Goal: Information Seeking & Learning: Learn about a topic

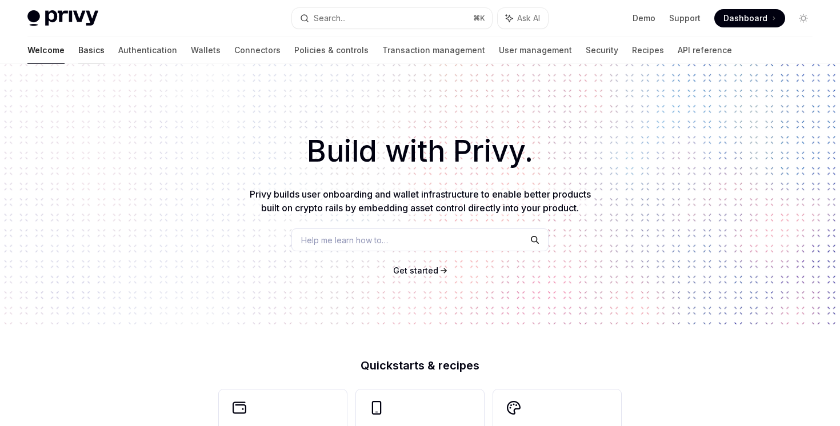
click at [78, 45] on link "Basics" at bounding box center [91, 50] width 26 height 27
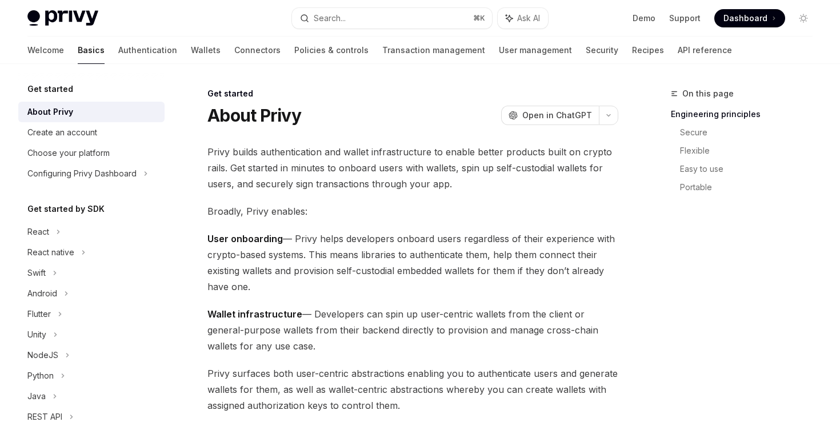
scroll to position [182, 0]
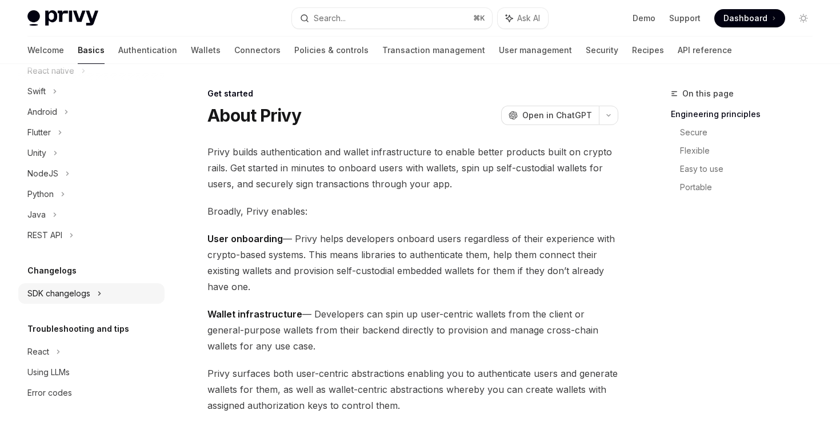
click at [49, 57] on div "SDK changelogs" at bounding box center [38, 50] width 22 height 14
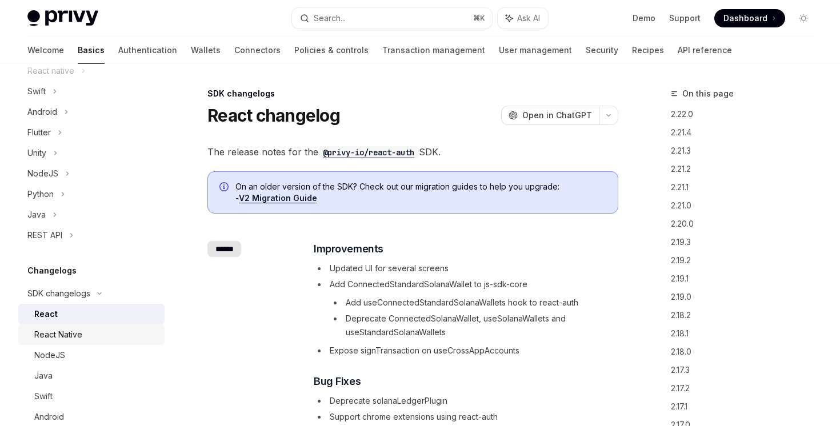
click at [64, 341] on div "React Native" at bounding box center [58, 335] width 48 height 14
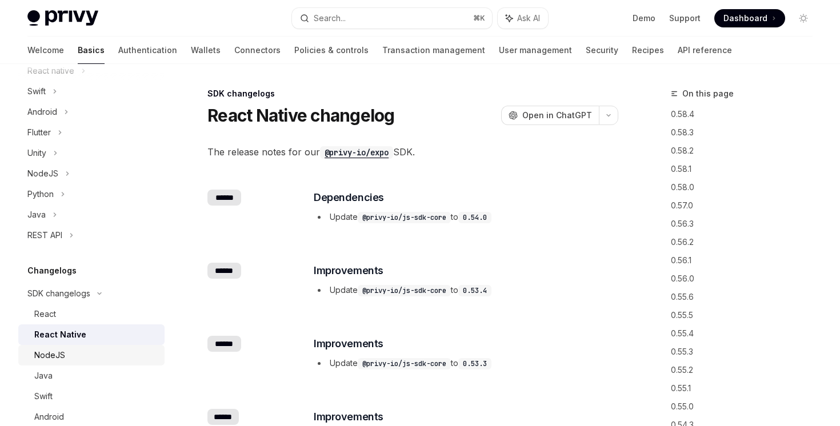
click at [80, 354] on div "NodeJS" at bounding box center [95, 356] width 123 height 14
type textarea "*"
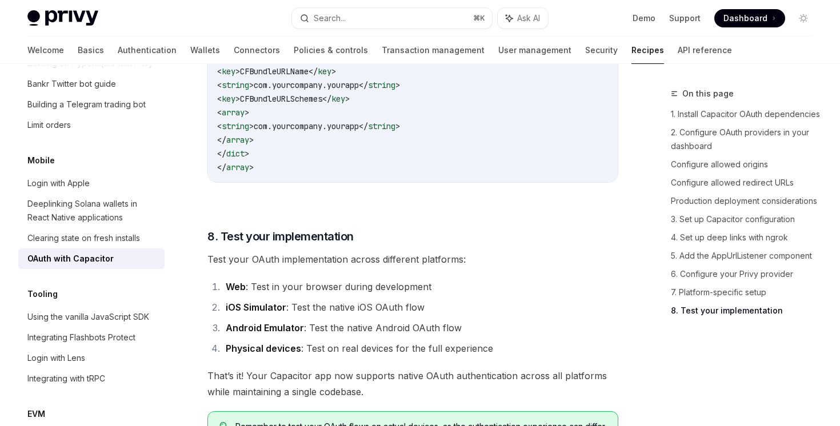
scroll to position [3363, 0]
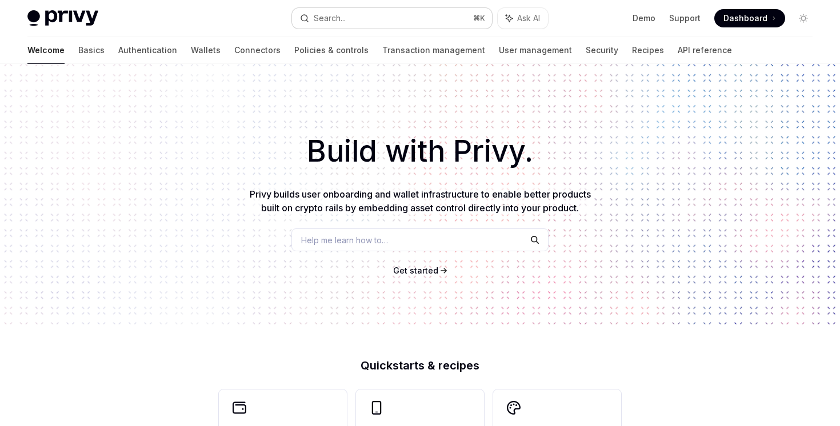
click at [400, 17] on button "Search... ⌘ K" at bounding box center [391, 18] width 199 height 21
type textarea "*"
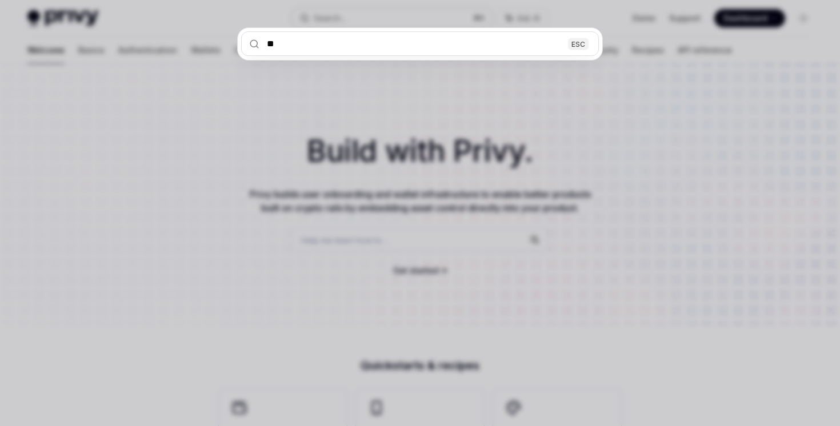
type input "*"
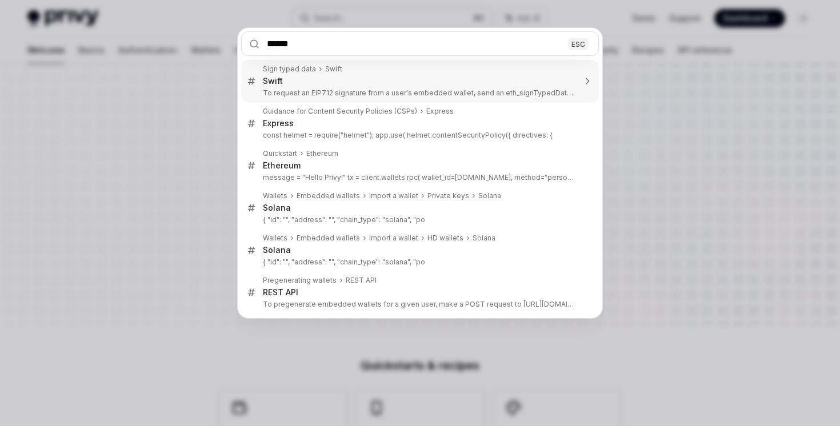
type input "*******"
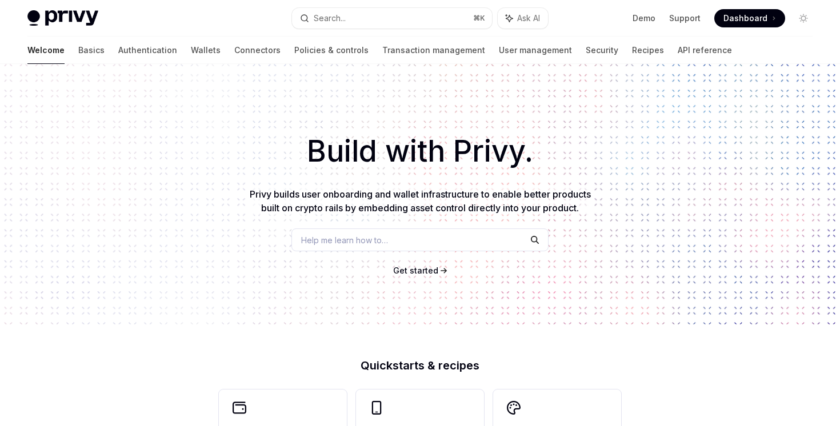
type textarea "*"
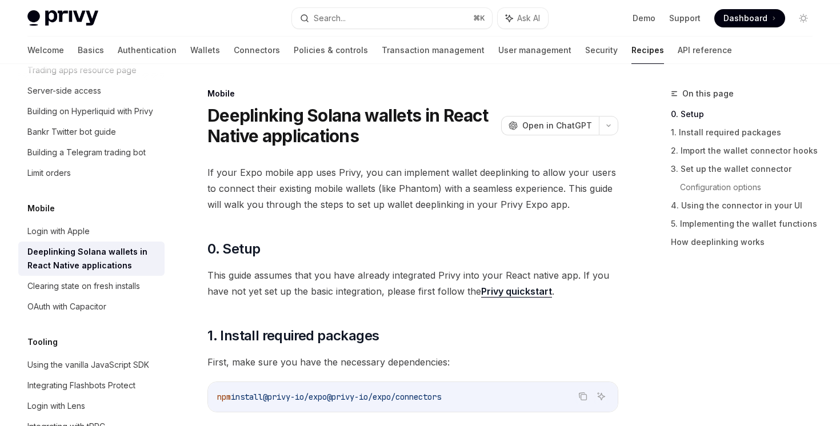
click at [340, 29] on div "Privy Docs home page Search... ⌘ K Ask AI Demo Support Dashboard Dashboard Sear…" at bounding box center [419, 18] width 785 height 37
click at [340, 23] on div "Search..." at bounding box center [330, 18] width 32 height 14
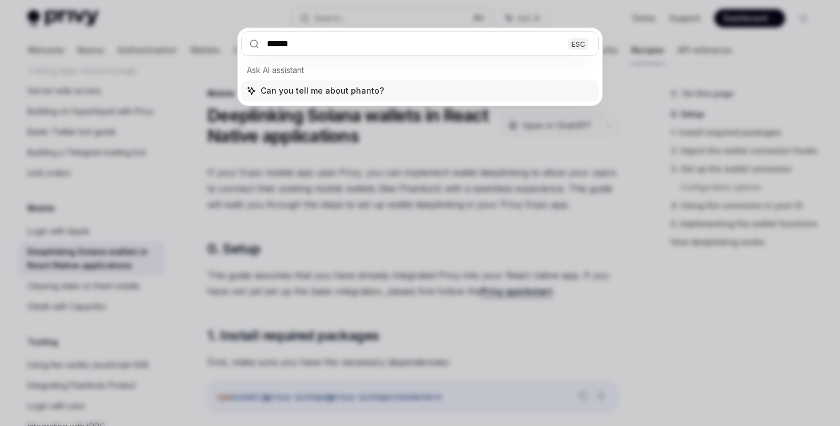
type input "*******"
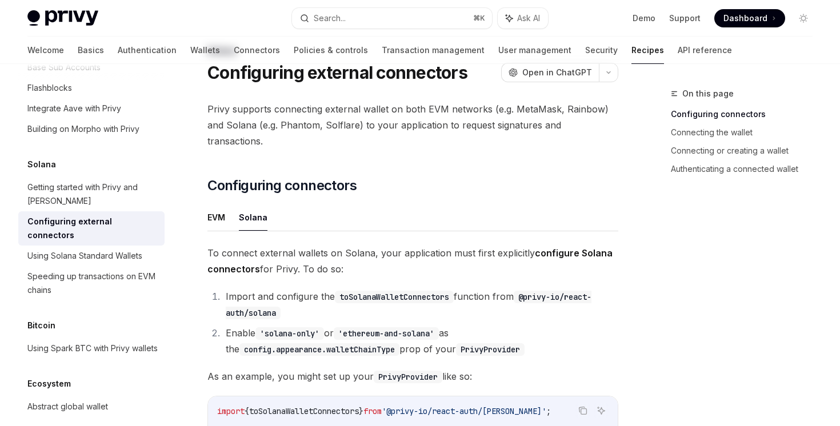
scroll to position [48, 0]
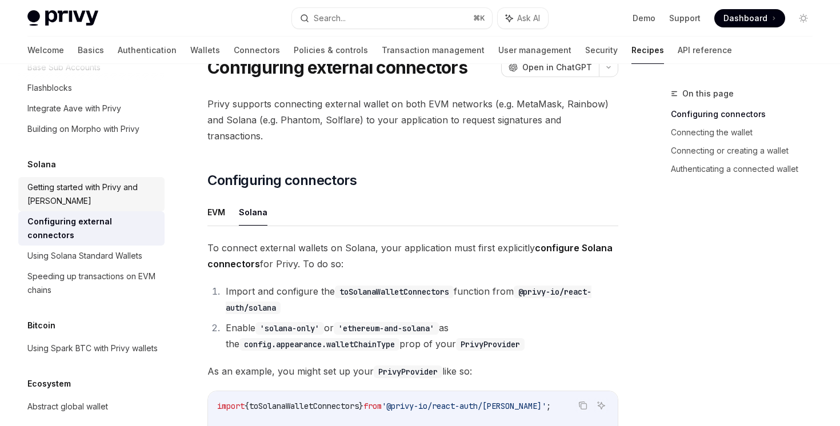
click at [129, 181] on div "Getting started with Privy and Solana" at bounding box center [92, 194] width 130 height 27
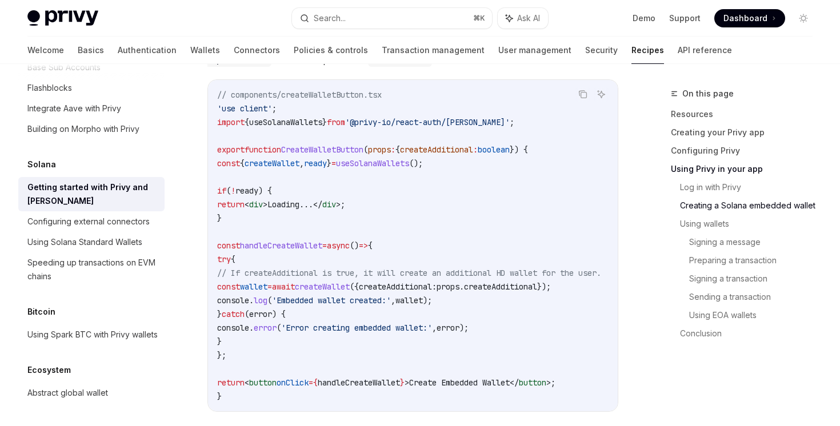
scroll to position [1496, 0]
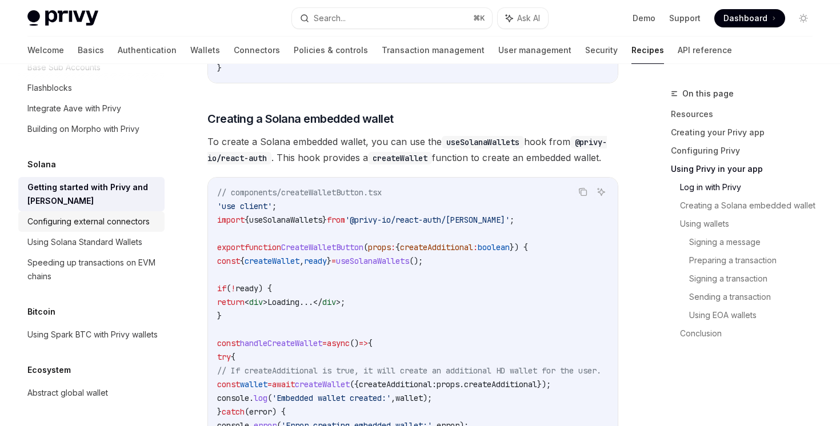
click at [133, 215] on link "Configuring external connectors" at bounding box center [91, 221] width 146 height 21
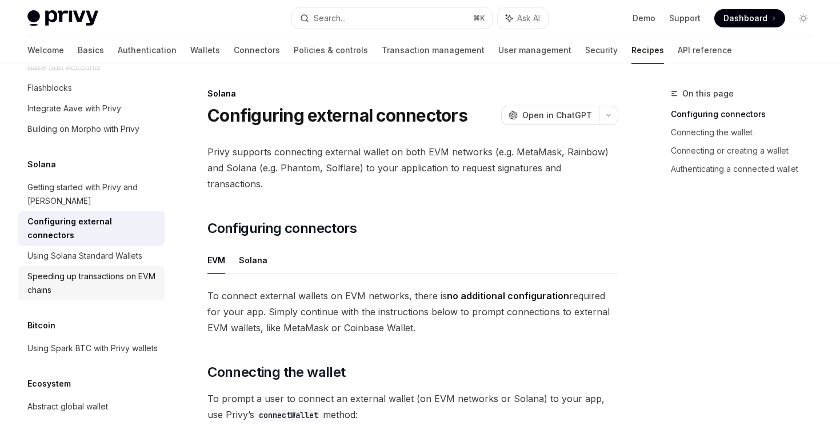
click at [113, 270] on div "Speeding up transactions on EVM chains" at bounding box center [92, 283] width 130 height 27
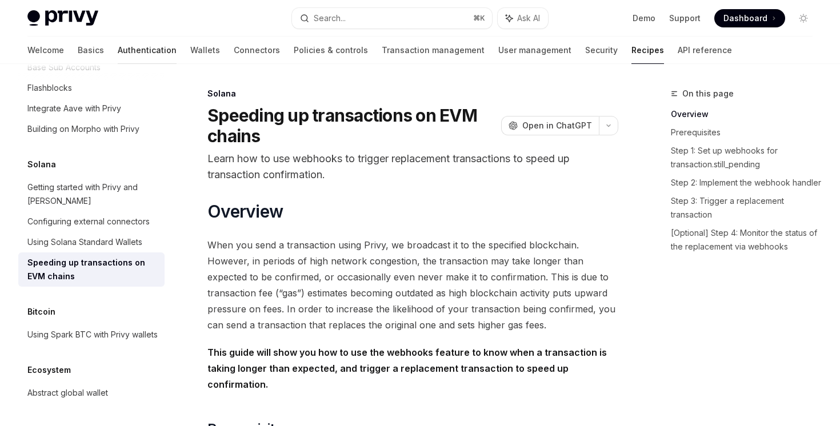
click at [118, 53] on link "Authentication" at bounding box center [147, 50] width 59 height 27
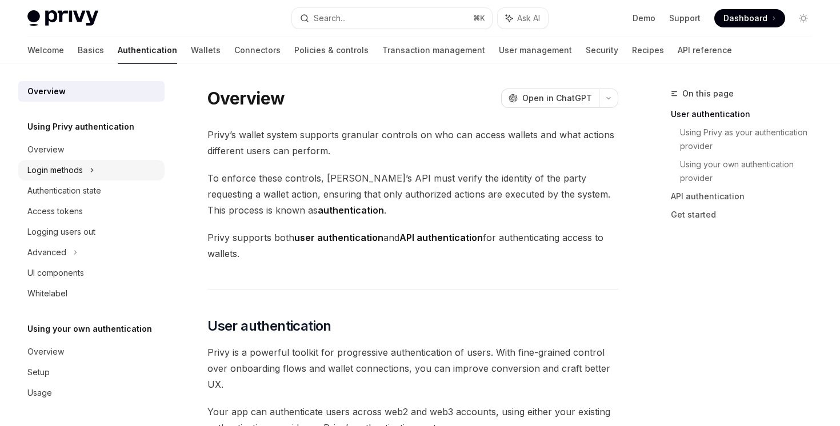
click at [91, 173] on icon at bounding box center [92, 170] width 5 height 14
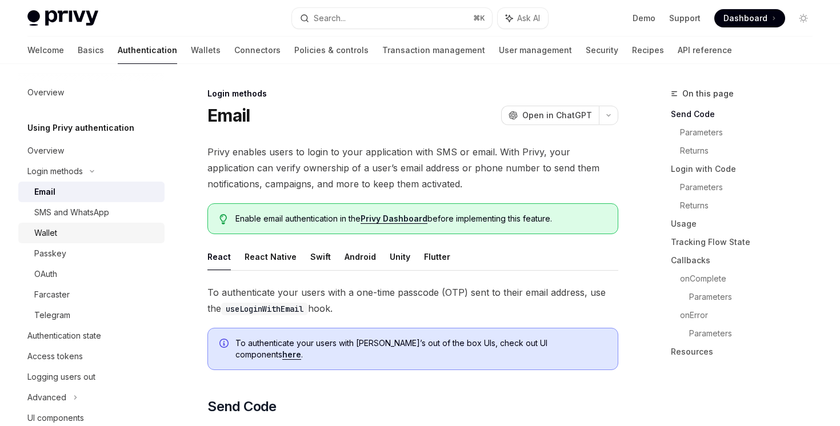
click at [101, 223] on link "Wallet" at bounding box center [91, 233] width 146 height 21
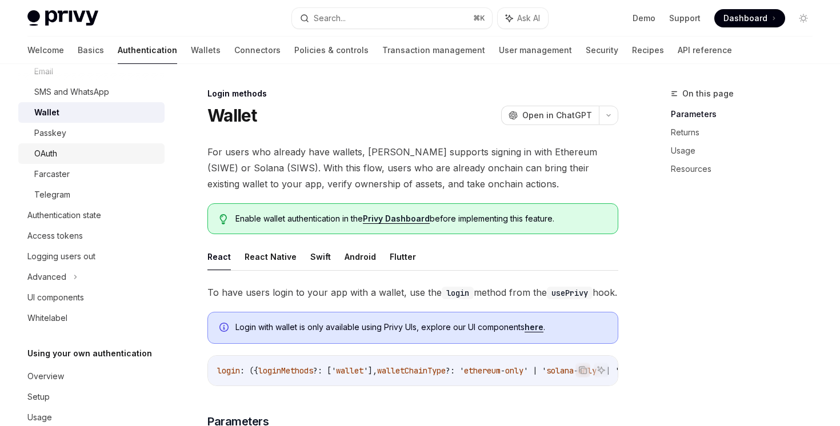
scroll to position [127, 0]
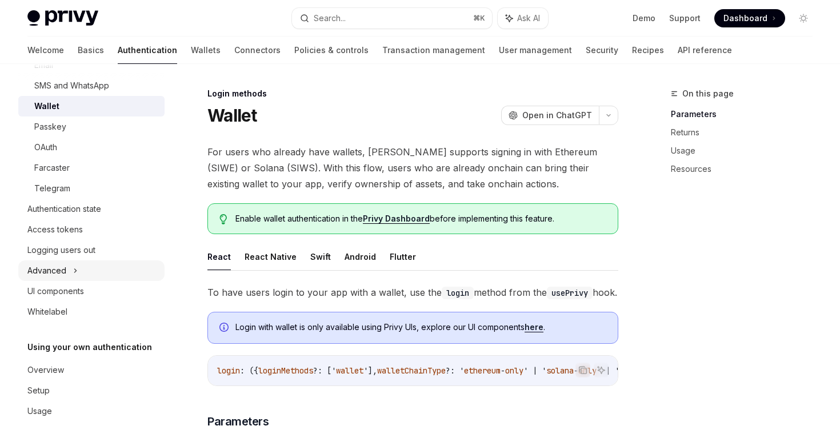
click at [85, 270] on div "Advanced" at bounding box center [91, 271] width 146 height 21
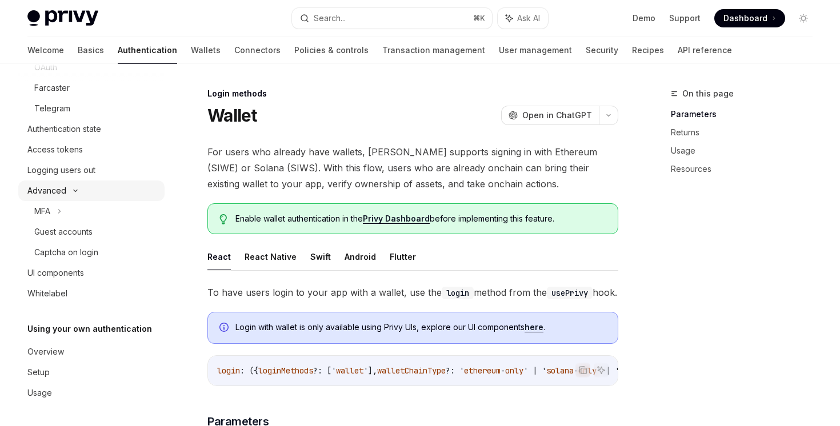
scroll to position [0, 0]
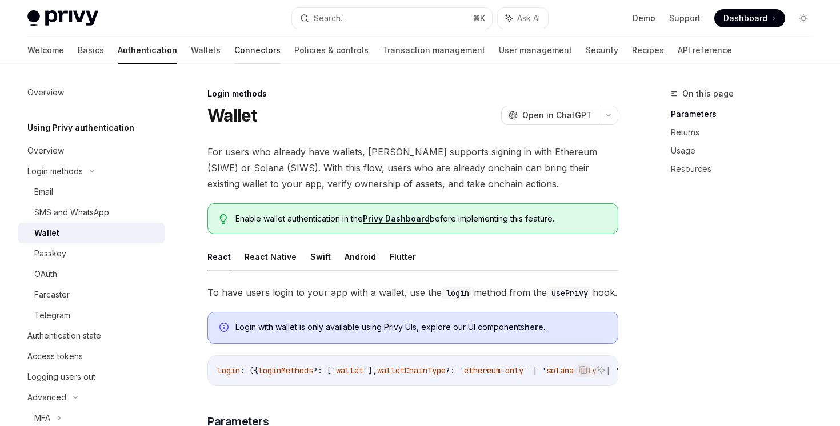
click at [234, 61] on link "Connectors" at bounding box center [257, 50] width 46 height 27
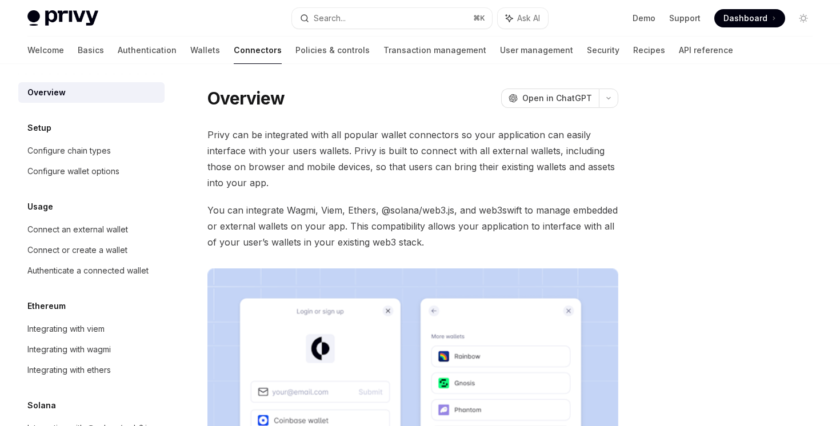
scroll to position [305, 0]
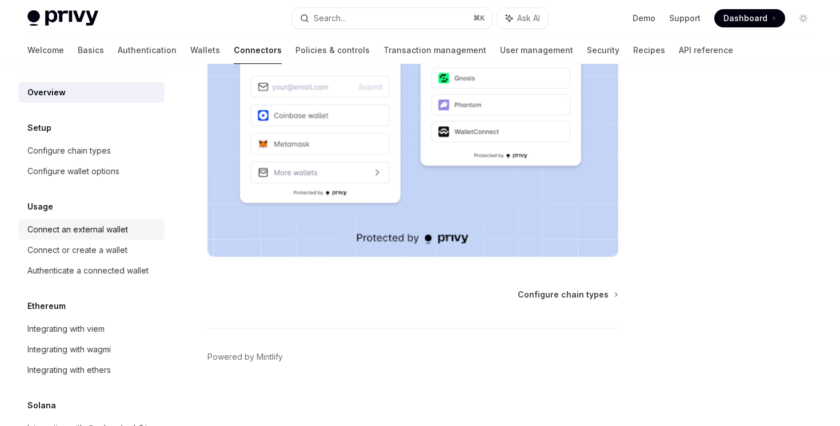
click at [104, 230] on div "Connect an external wallet" at bounding box center [77, 230] width 101 height 14
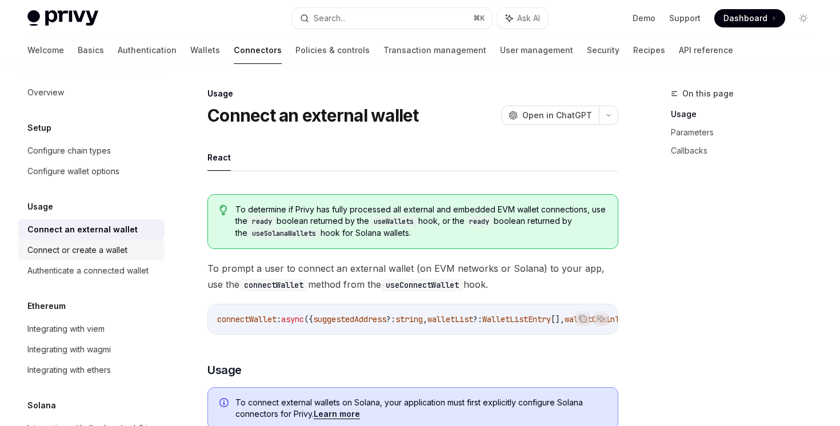
click at [119, 241] on link "Connect or create a wallet" at bounding box center [91, 250] width 146 height 21
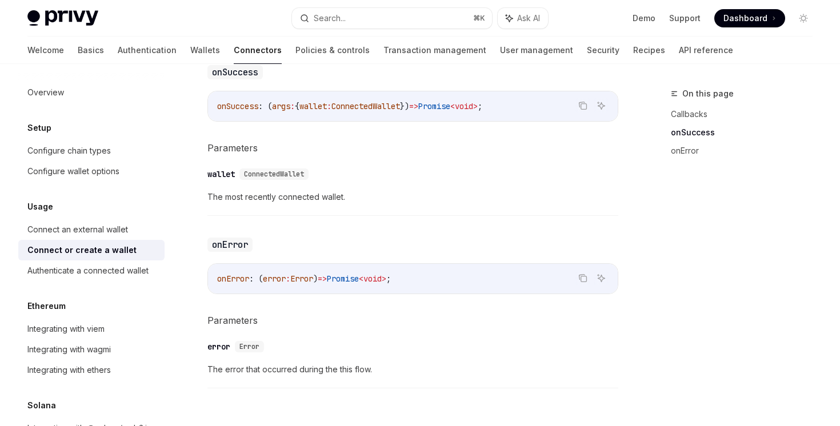
scroll to position [398, 0]
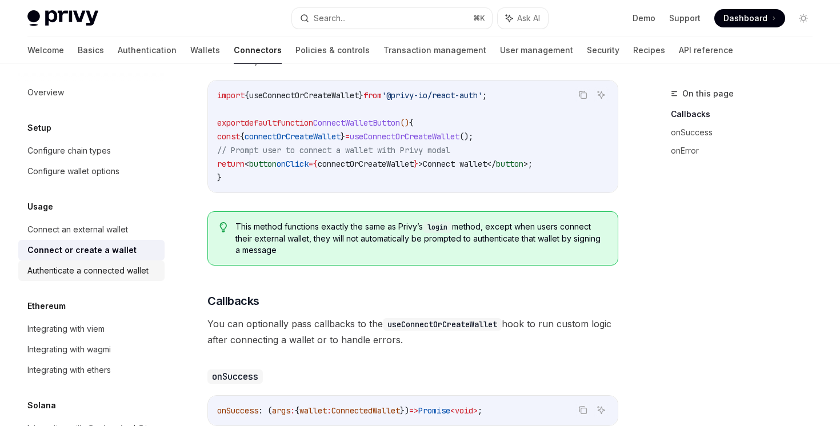
click at [108, 273] on div "Authenticate a connected wallet" at bounding box center [87, 271] width 121 height 14
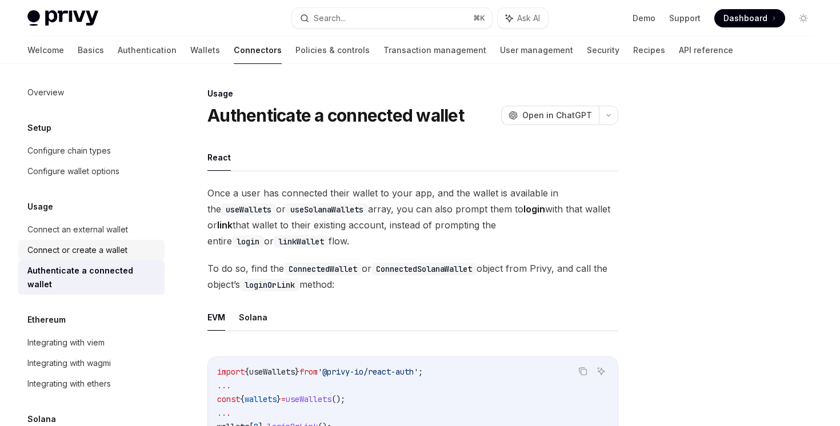
scroll to position [35, 0]
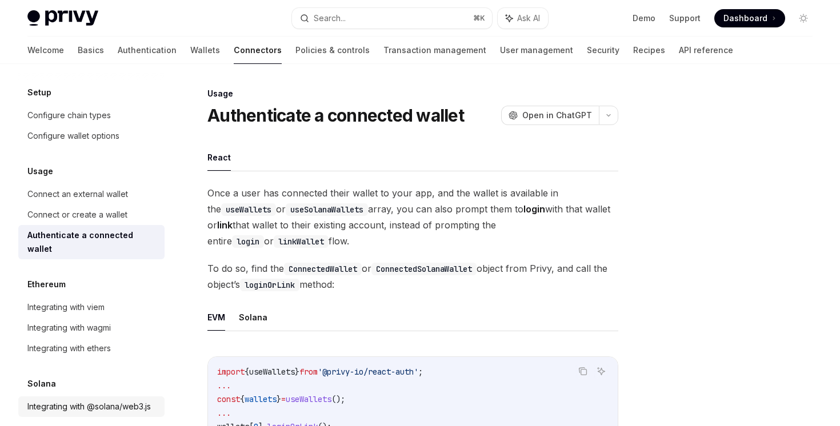
click at [129, 400] on div "Integrating with @solana/web3.js" at bounding box center [88, 407] width 123 height 14
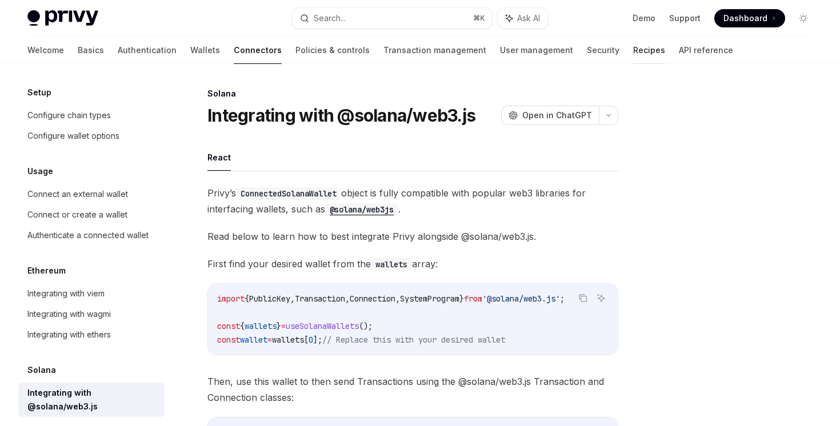
click at [633, 52] on link "Recipes" at bounding box center [649, 50] width 32 height 27
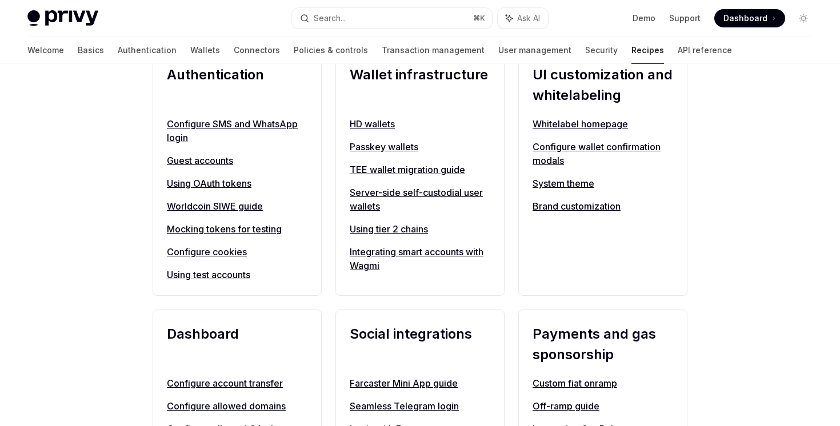
scroll to position [448, 0]
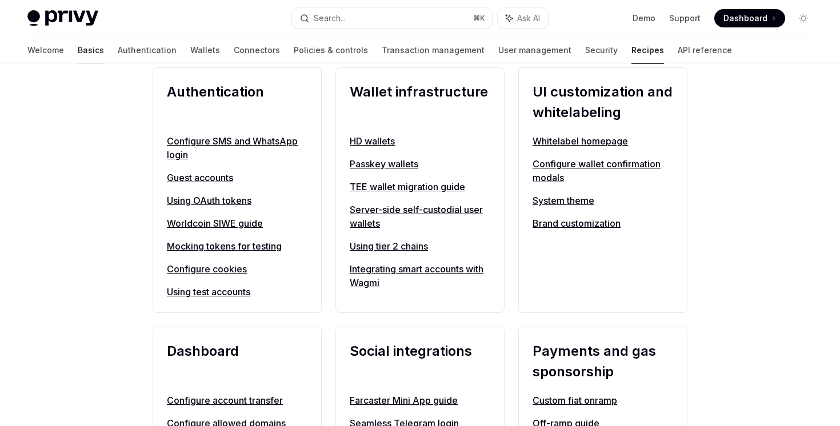
click at [78, 59] on link "Basics" at bounding box center [91, 50] width 26 height 27
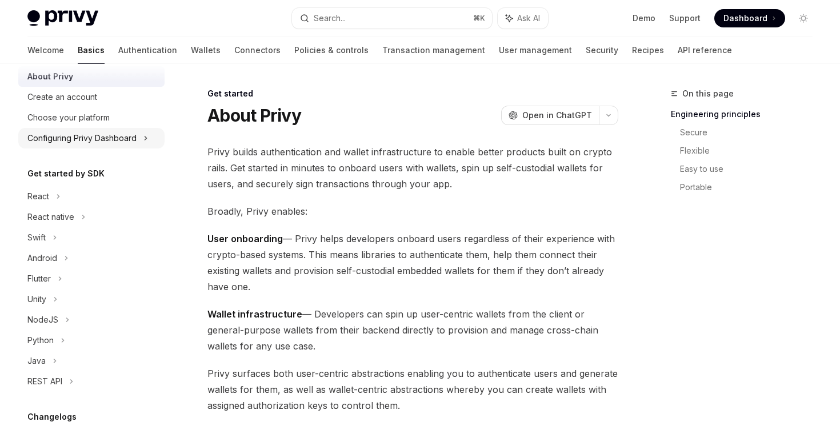
click at [137, 138] on div "Configuring Privy Dashboard" at bounding box center [91, 138] width 146 height 21
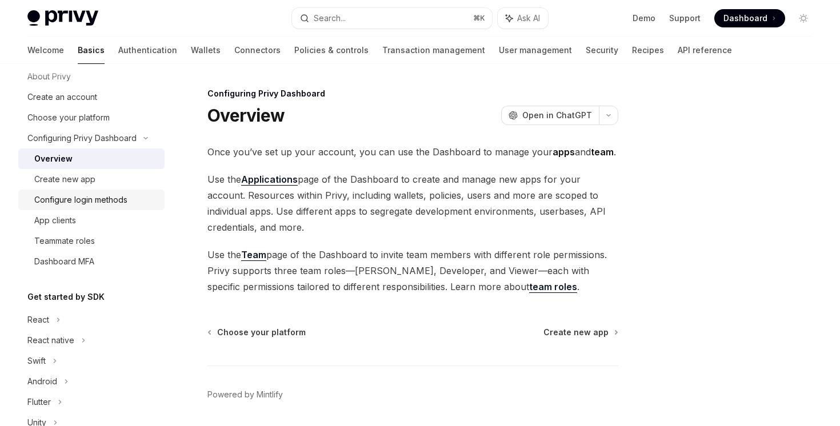
click at [117, 207] on link "Configure login methods" at bounding box center [91, 200] width 146 height 21
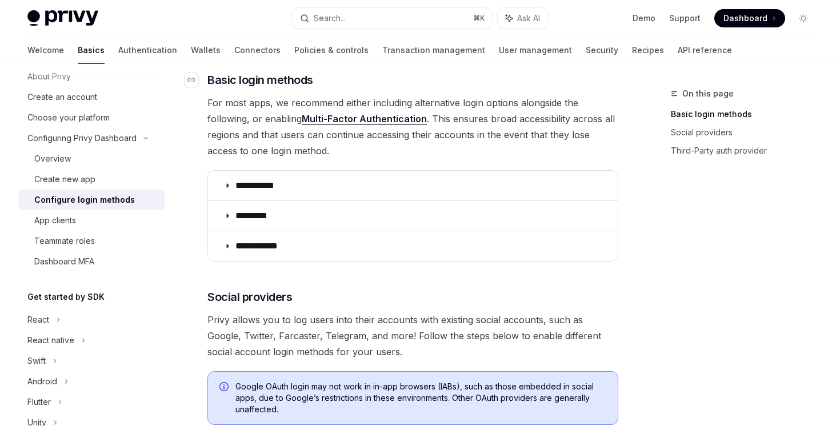
scroll to position [75, 0]
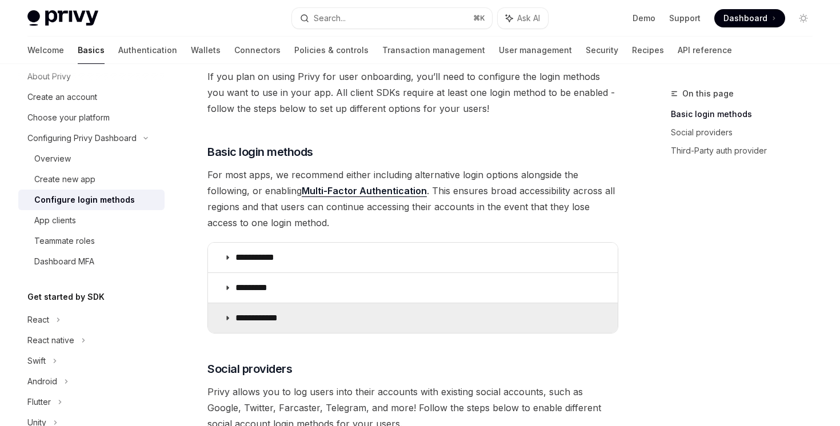
click at [248, 319] on p "**********" at bounding box center [260, 318] width 51 height 11
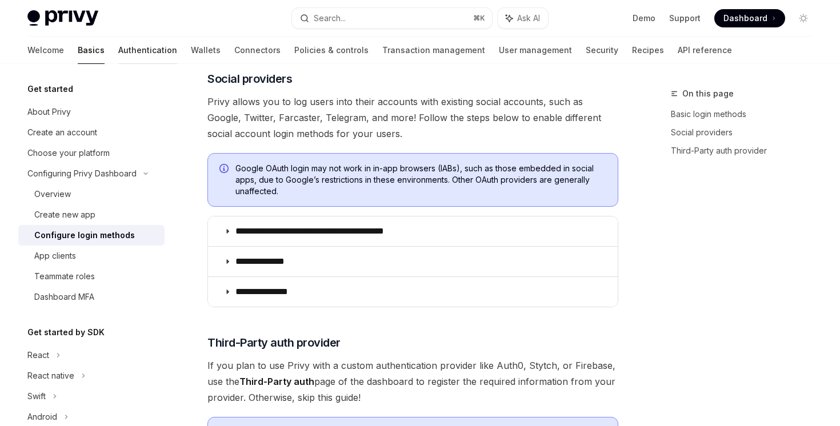
click at [118, 57] on link "Authentication" at bounding box center [147, 50] width 59 height 27
type textarea "*"
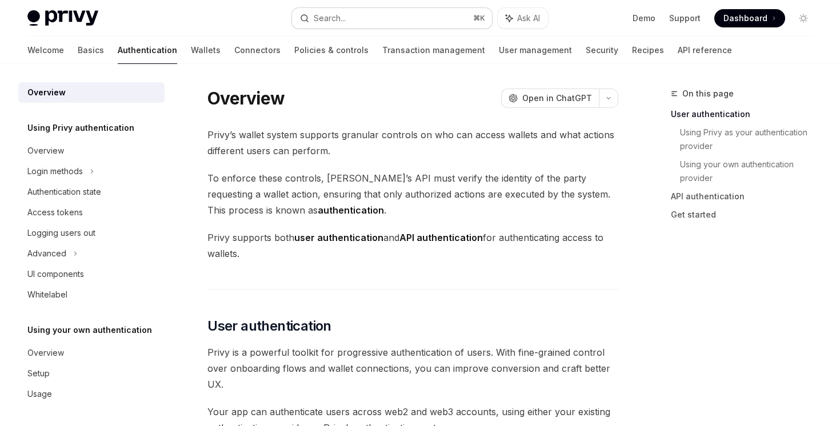
click at [369, 19] on button "Search... ⌘ K" at bounding box center [391, 18] width 199 height 21
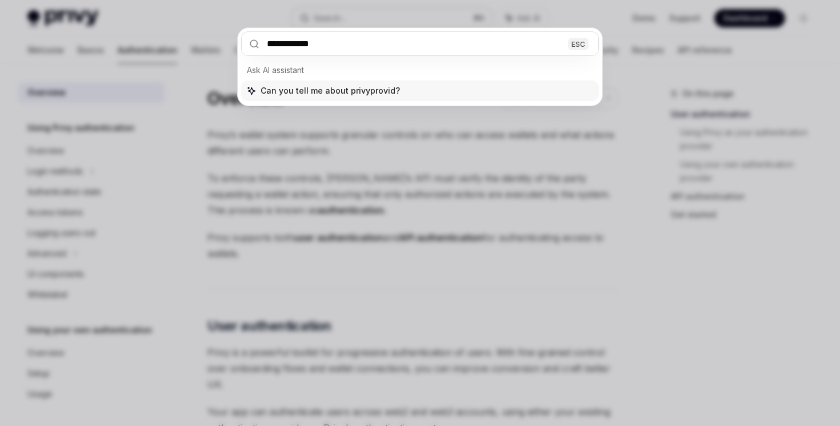
type input "**********"
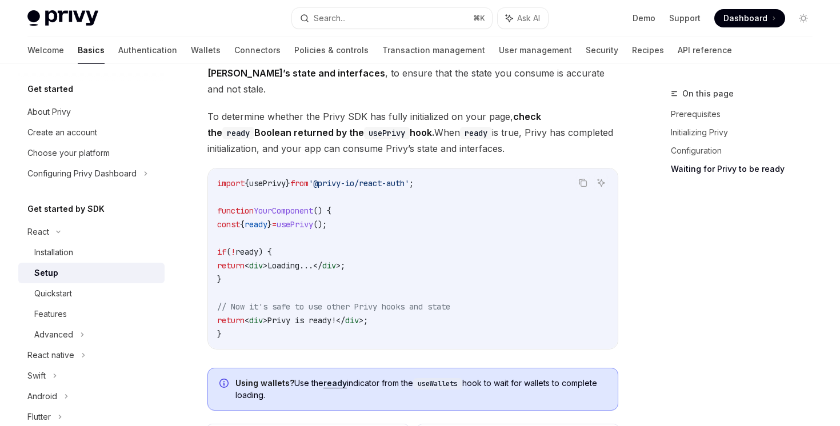
scroll to position [1540, 0]
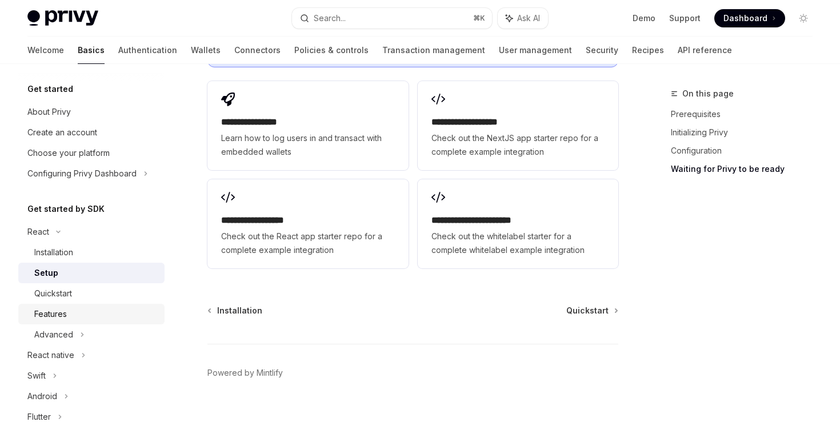
click at [54, 314] on div "Features" at bounding box center [50, 314] width 33 height 14
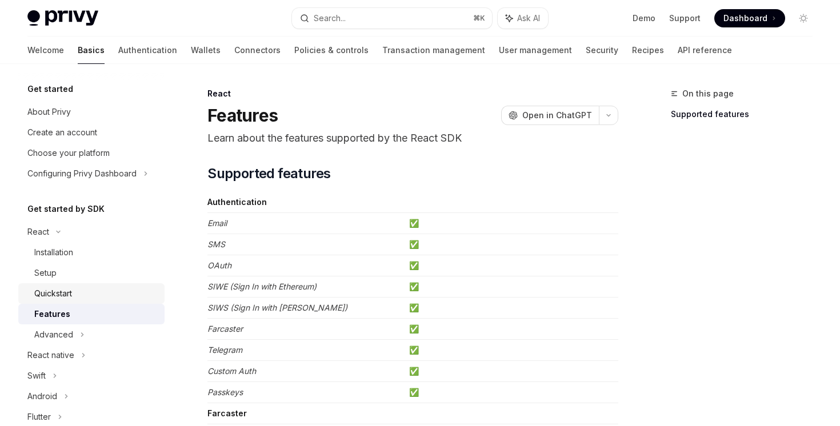
click at [62, 296] on div "Quickstart" at bounding box center [53, 294] width 38 height 14
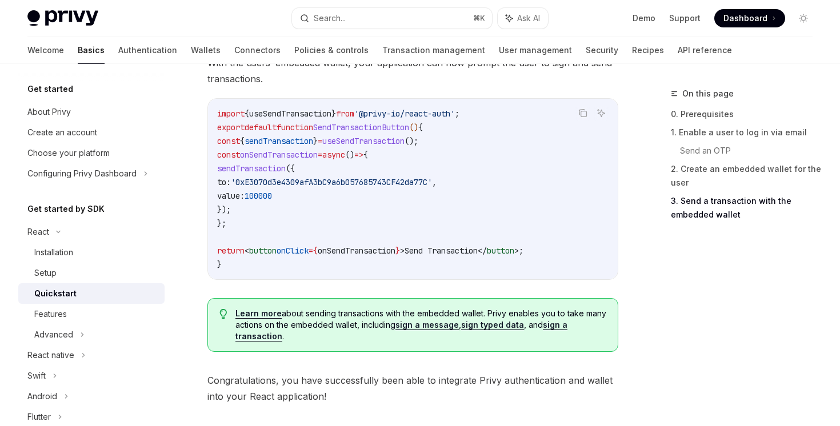
scroll to position [1235, 0]
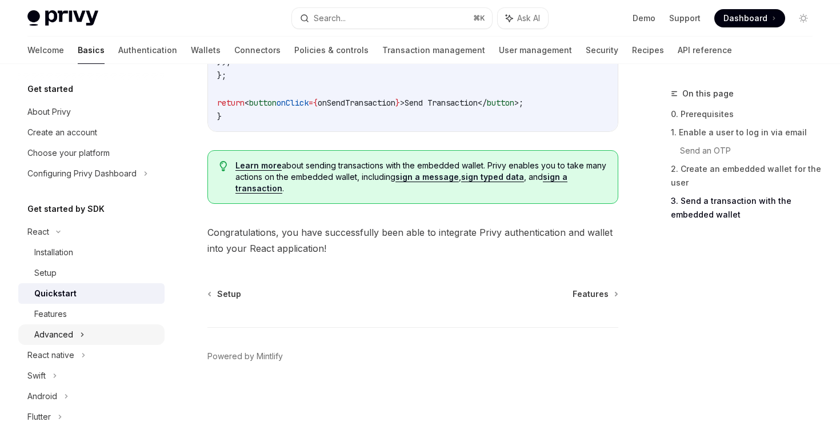
click at [78, 328] on div "Advanced" at bounding box center [91, 335] width 146 height 21
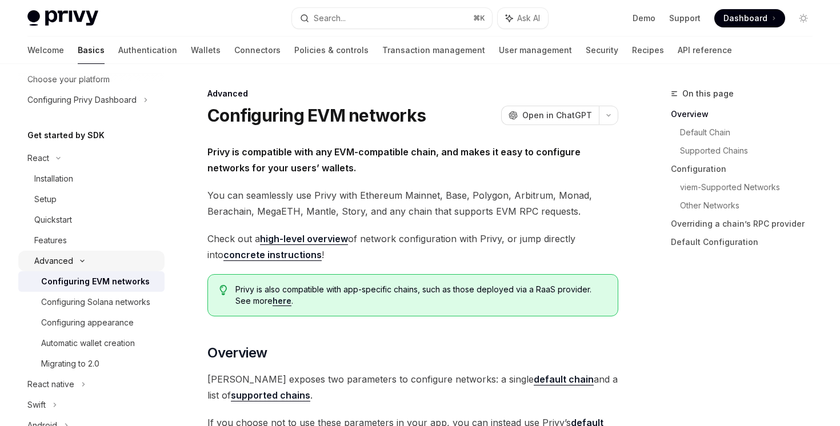
scroll to position [103, 0]
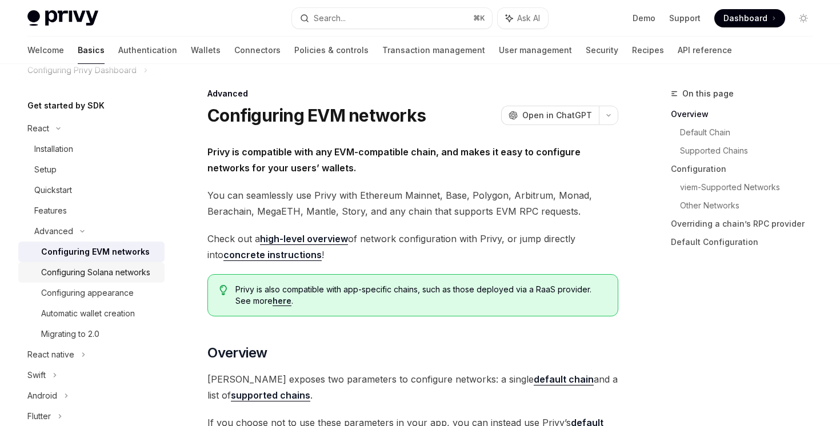
click at [126, 277] on div "Configuring Solana networks" at bounding box center [95, 273] width 109 height 14
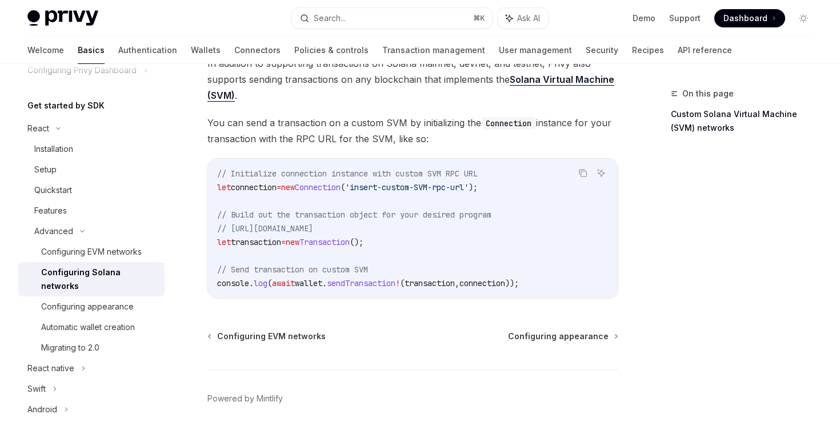
scroll to position [563, 0]
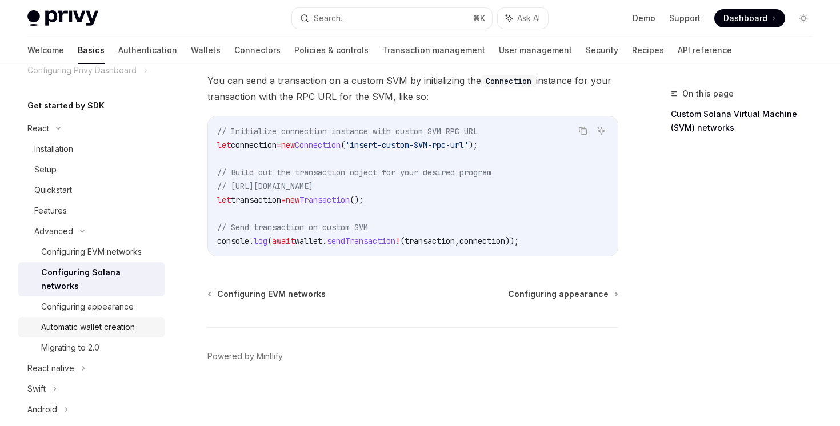
click at [116, 321] on div "Automatic wallet creation" at bounding box center [88, 328] width 94 height 14
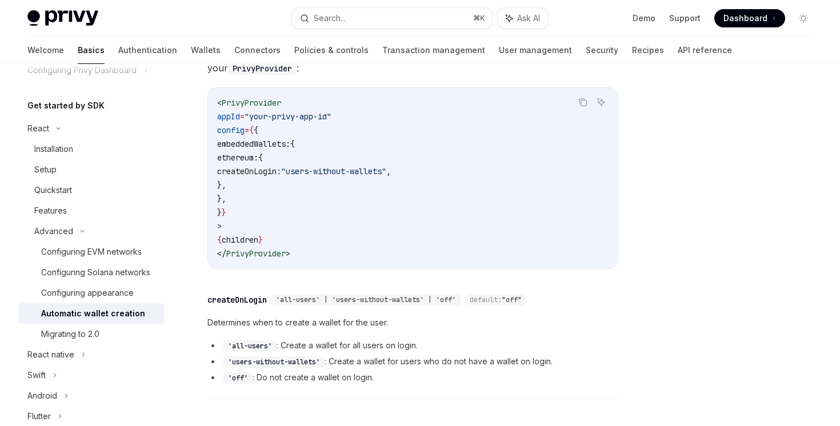
scroll to position [458, 0]
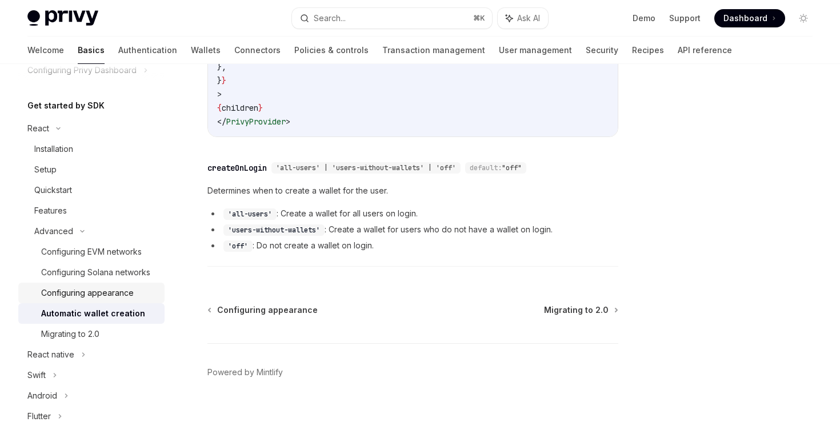
click at [145, 296] on div "Configuring appearance" at bounding box center [99, 293] width 117 height 14
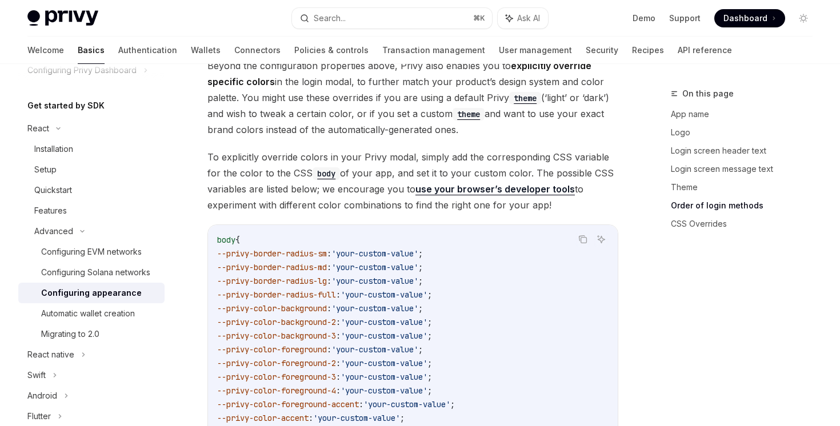
scroll to position [3000, 0]
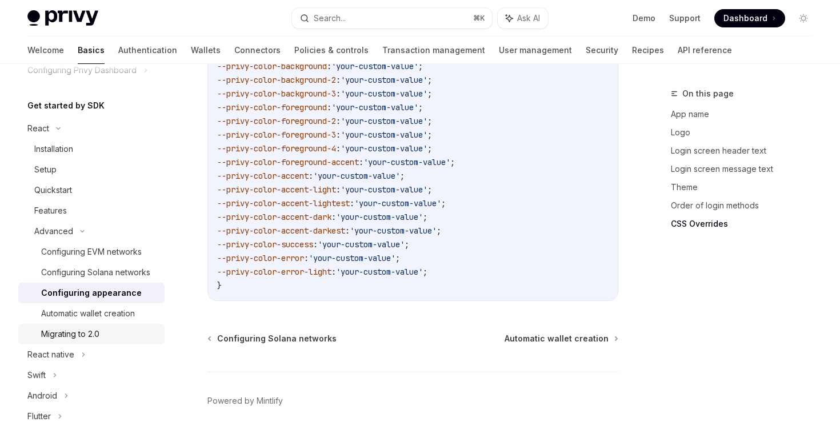
click at [110, 335] on div "Migrating to 2.0" at bounding box center [99, 334] width 117 height 14
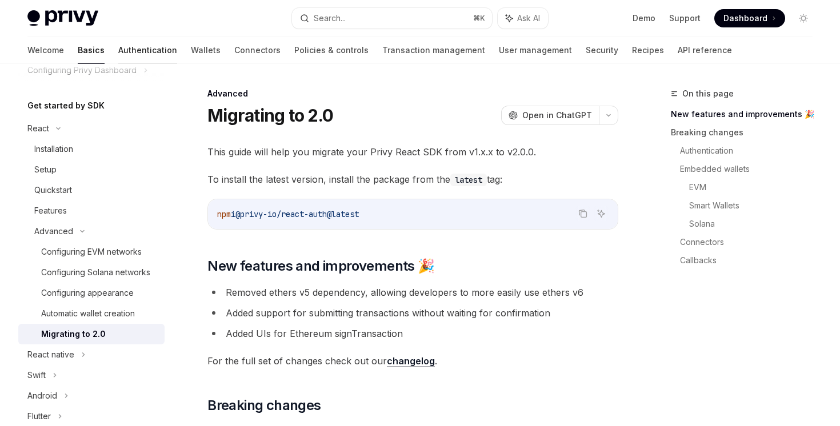
click at [118, 53] on link "Authentication" at bounding box center [147, 50] width 59 height 27
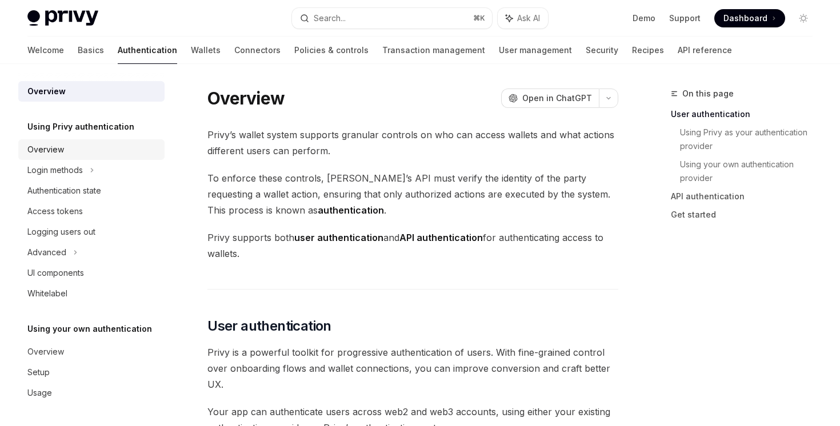
click at [89, 155] on div "Overview" at bounding box center [92, 150] width 130 height 14
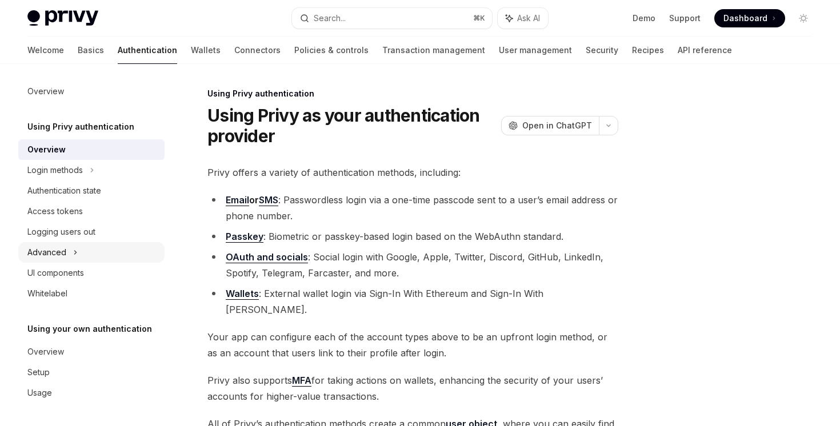
scroll to position [147, 0]
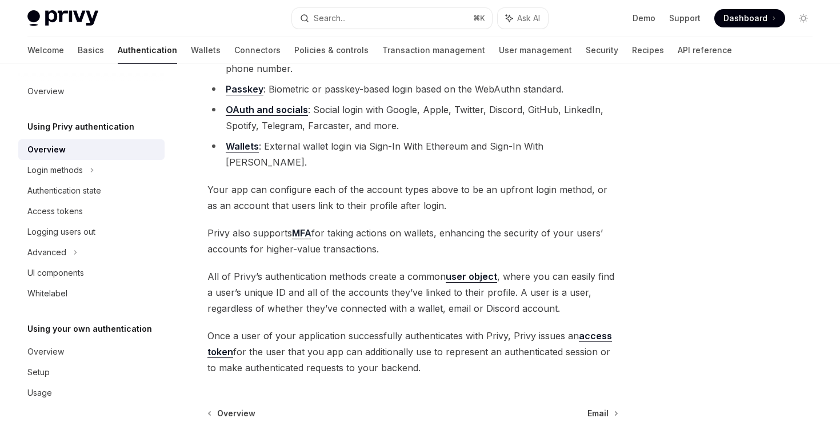
click at [91, 154] on div "Overview" at bounding box center [92, 150] width 130 height 14
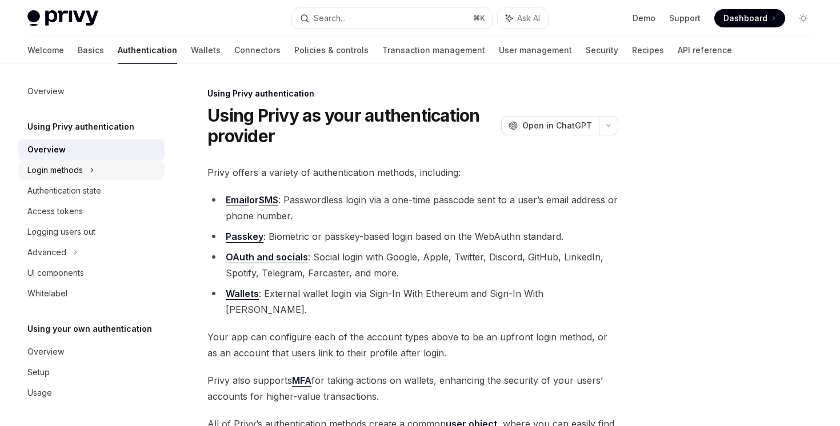
click at [89, 169] on div "Login methods" at bounding box center [91, 170] width 146 height 21
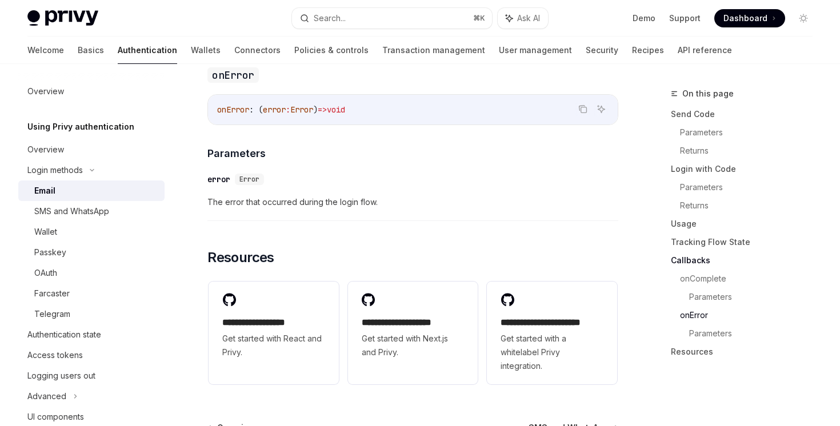
scroll to position [2300, 0]
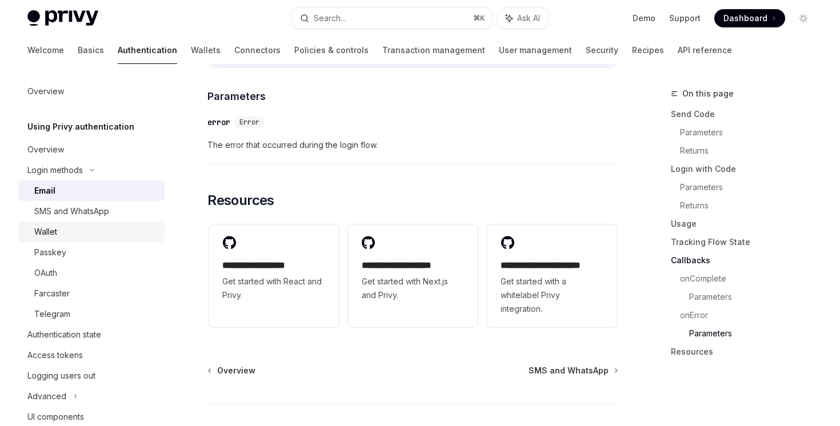
click at [90, 231] on div "Wallet" at bounding box center [95, 232] width 123 height 14
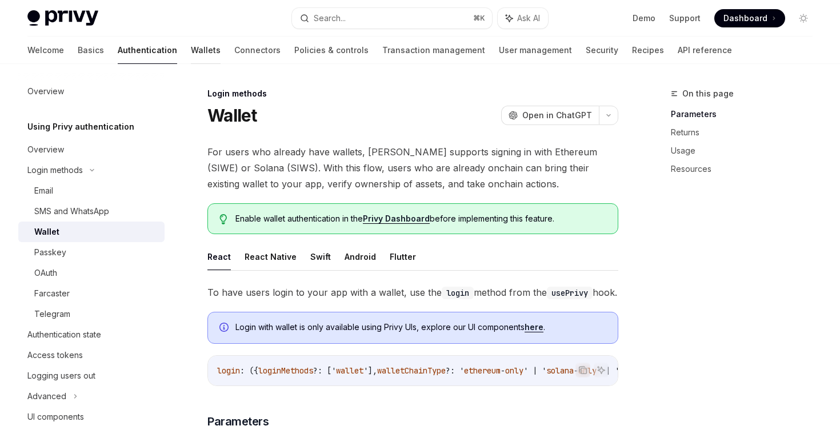
click at [191, 63] on div at bounding box center [206, 63] width 30 height 1
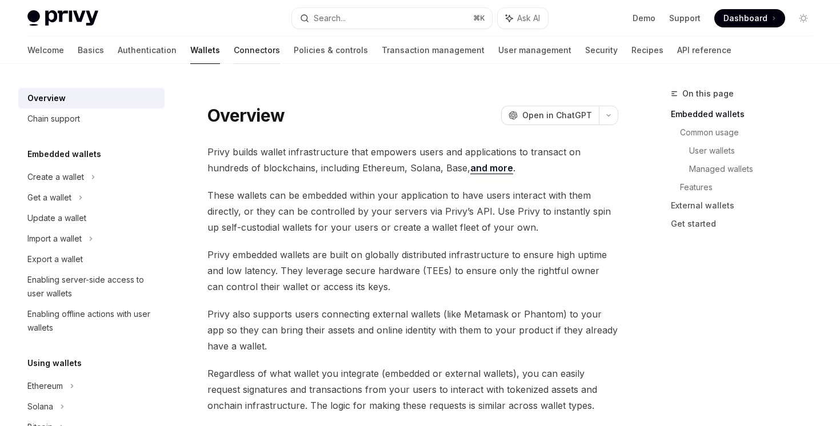
click at [234, 49] on link "Connectors" at bounding box center [257, 50] width 46 height 27
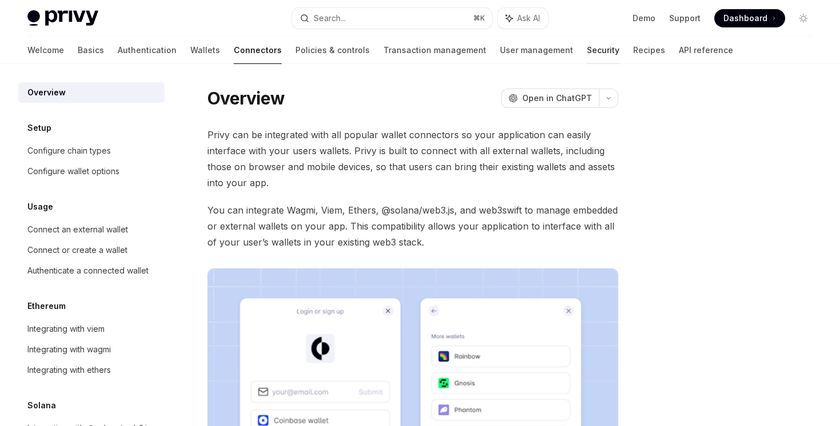
click at [587, 52] on link "Security" at bounding box center [603, 50] width 33 height 27
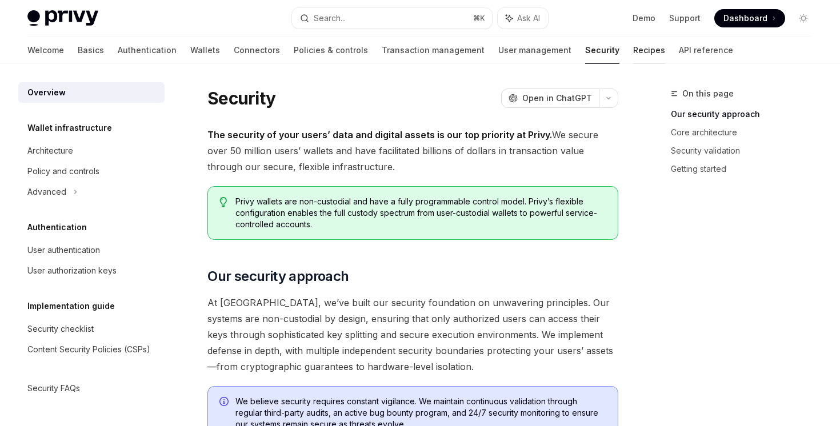
click at [633, 53] on link "Recipes" at bounding box center [649, 50] width 32 height 27
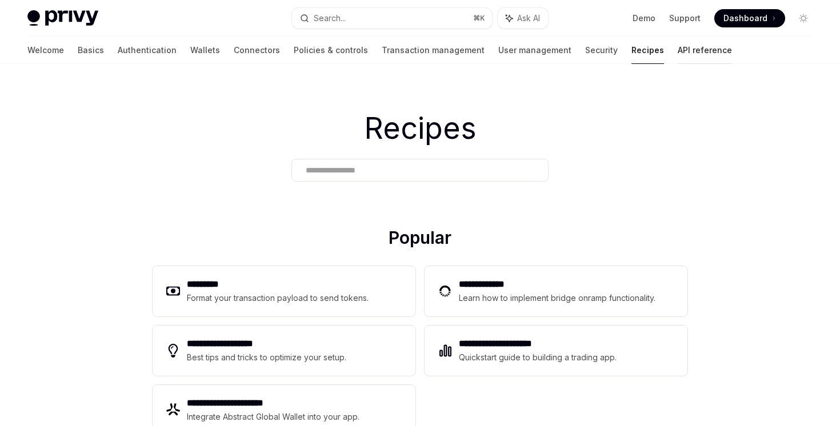
click at [678, 54] on link "API reference" at bounding box center [705, 50] width 54 height 27
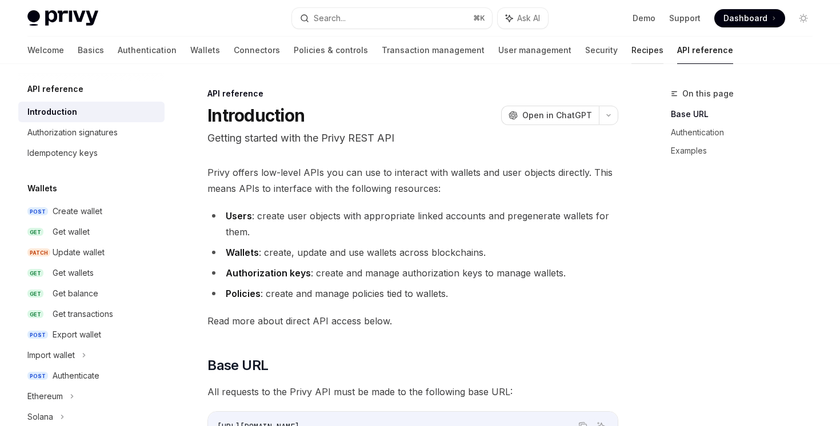
click at [631, 53] on link "Recipes" at bounding box center [647, 50] width 32 height 27
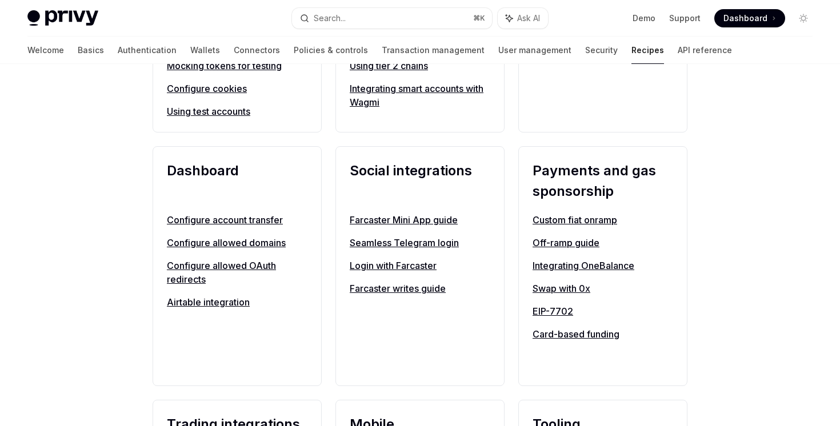
scroll to position [358, 0]
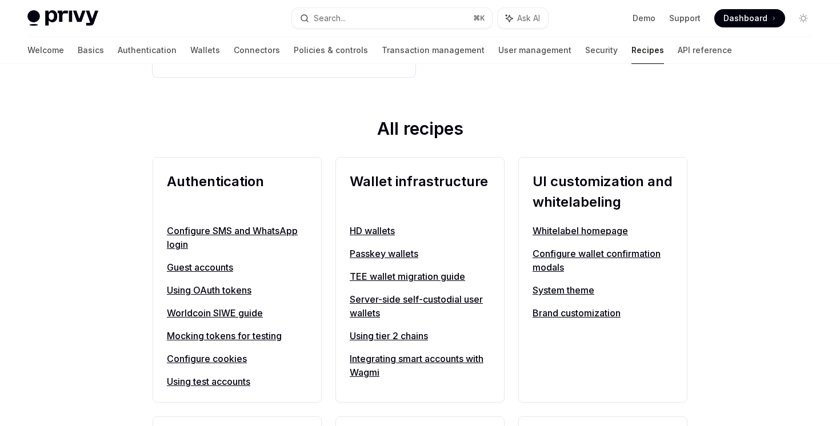
click at [627, 254] on link "Configure wallet confirmation modals" at bounding box center [603, 260] width 141 height 27
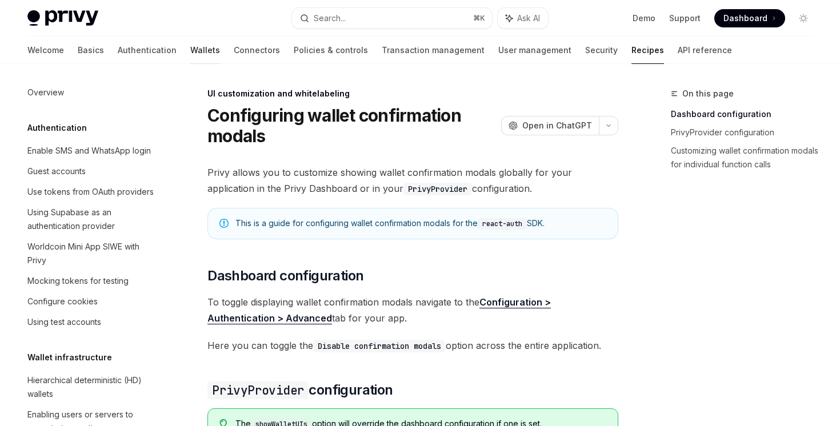
click at [190, 55] on link "Wallets" at bounding box center [205, 50] width 30 height 27
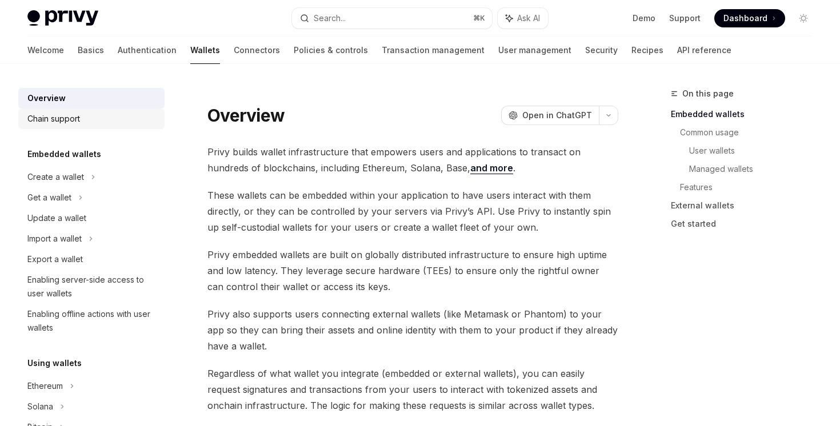
click at [107, 122] on div "Chain support" at bounding box center [92, 119] width 130 height 14
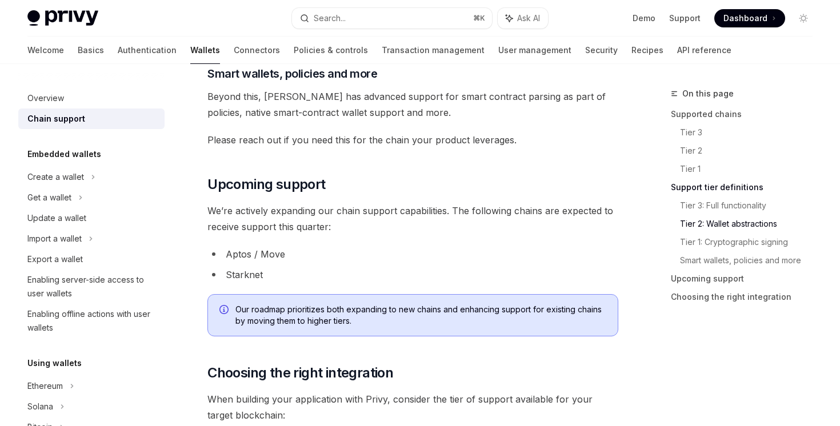
scroll to position [1176, 0]
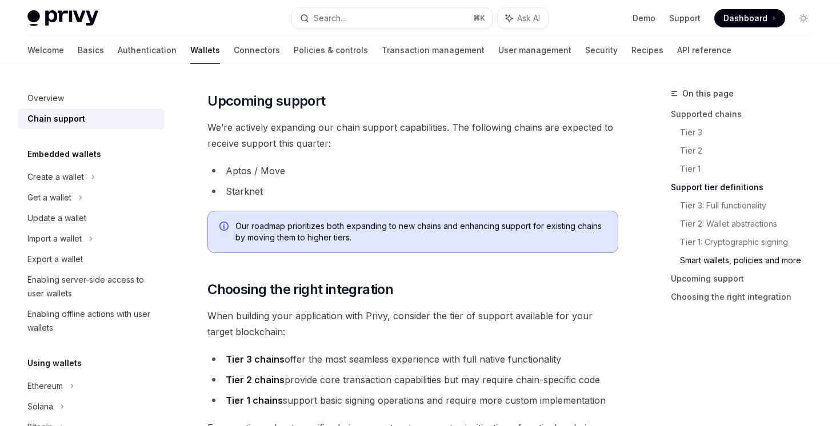
click at [276, 190] on li "Starknet" at bounding box center [412, 191] width 411 height 16
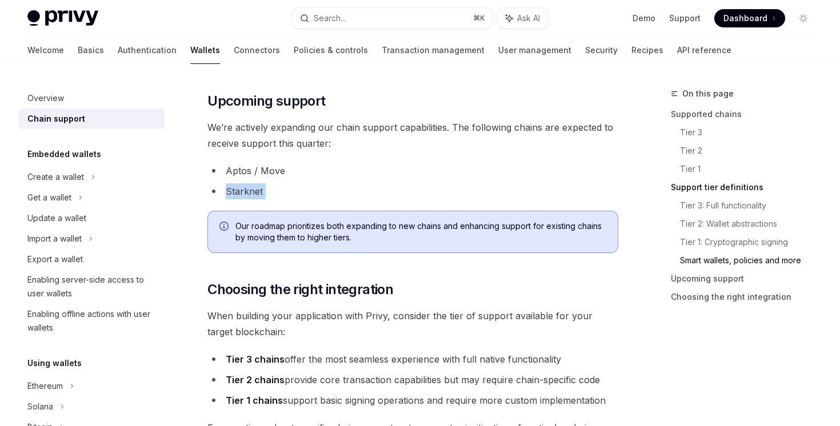
click at [276, 190] on li "Starknet" at bounding box center [412, 191] width 411 height 16
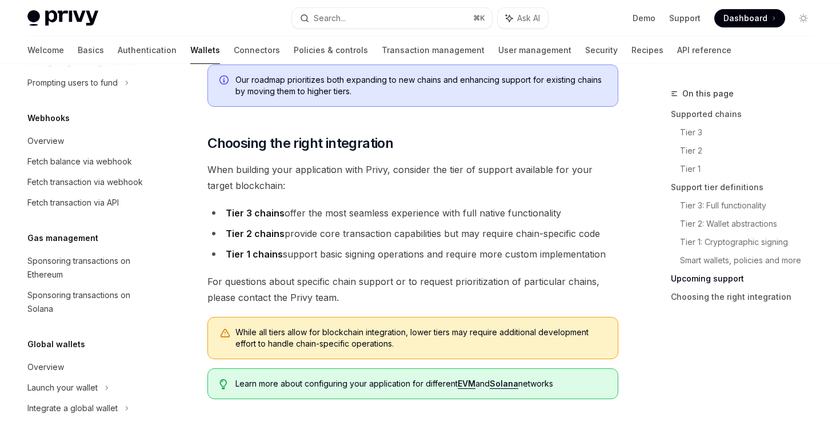
scroll to position [0, 0]
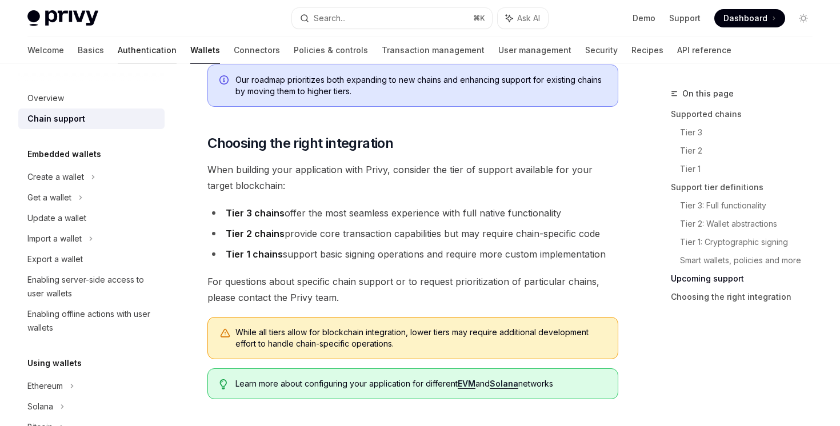
click at [119, 56] on link "Authentication" at bounding box center [147, 50] width 59 height 27
type textarea "*"
